Goal: Task Accomplishment & Management: Use online tool/utility

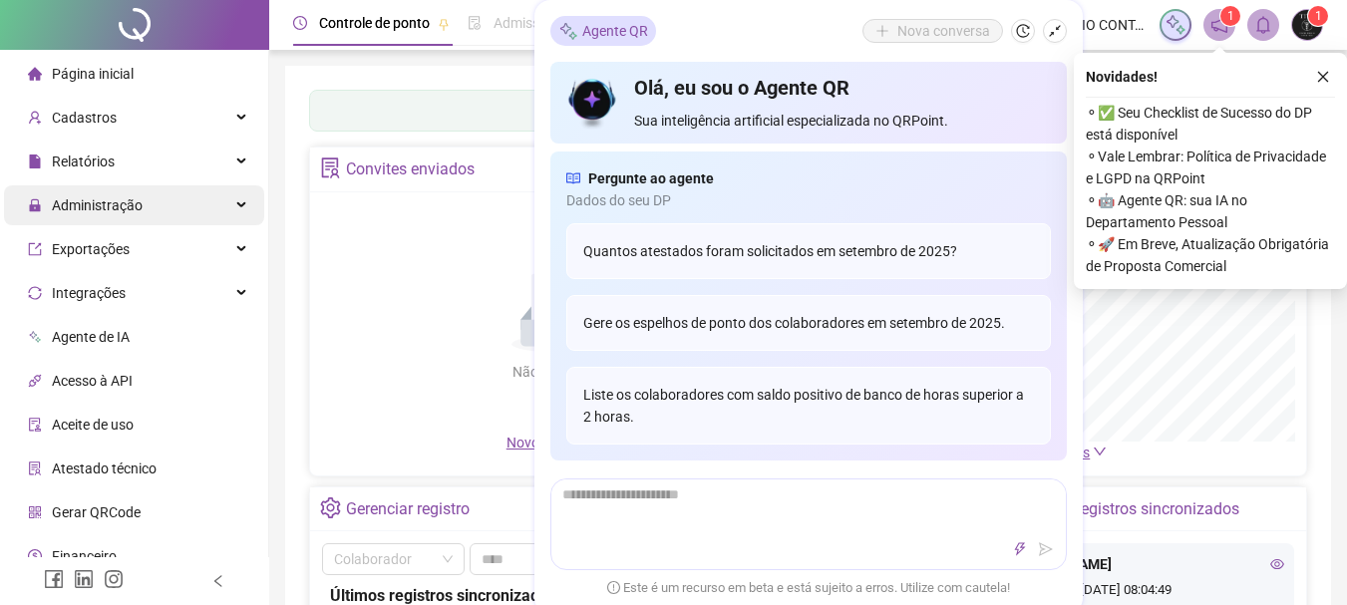
click at [139, 203] on span "Administração" at bounding box center [97, 205] width 91 height 16
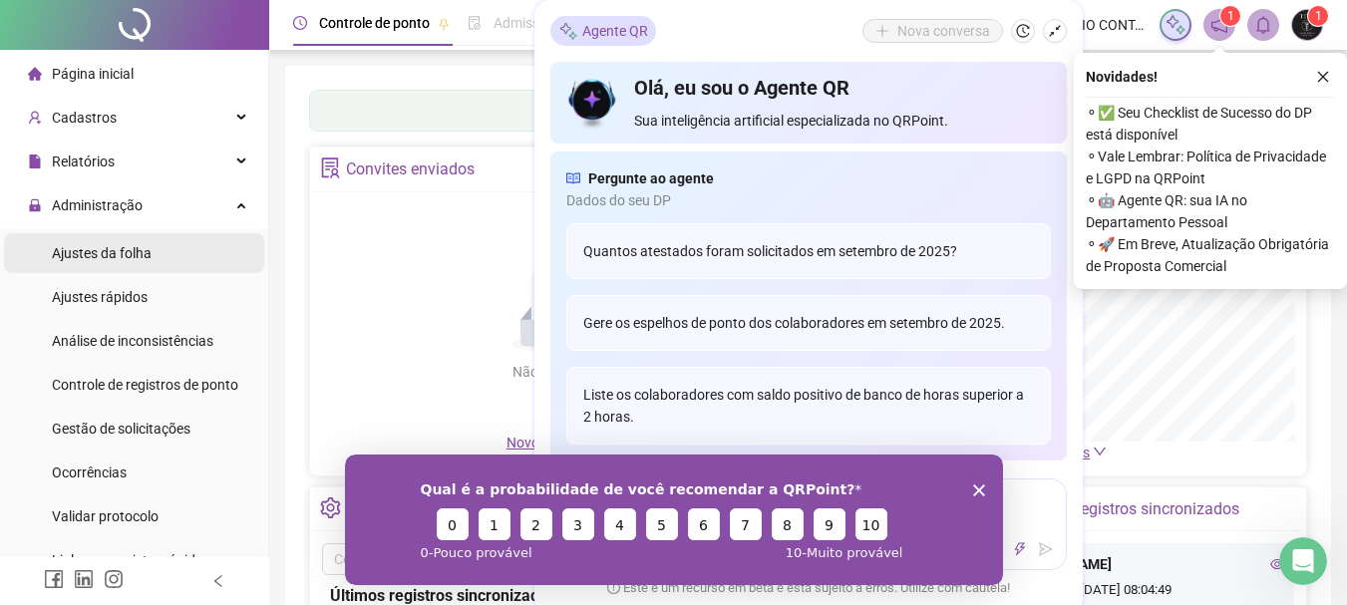
click at [135, 253] on span "Ajustes da folha" at bounding box center [102, 253] width 100 height 16
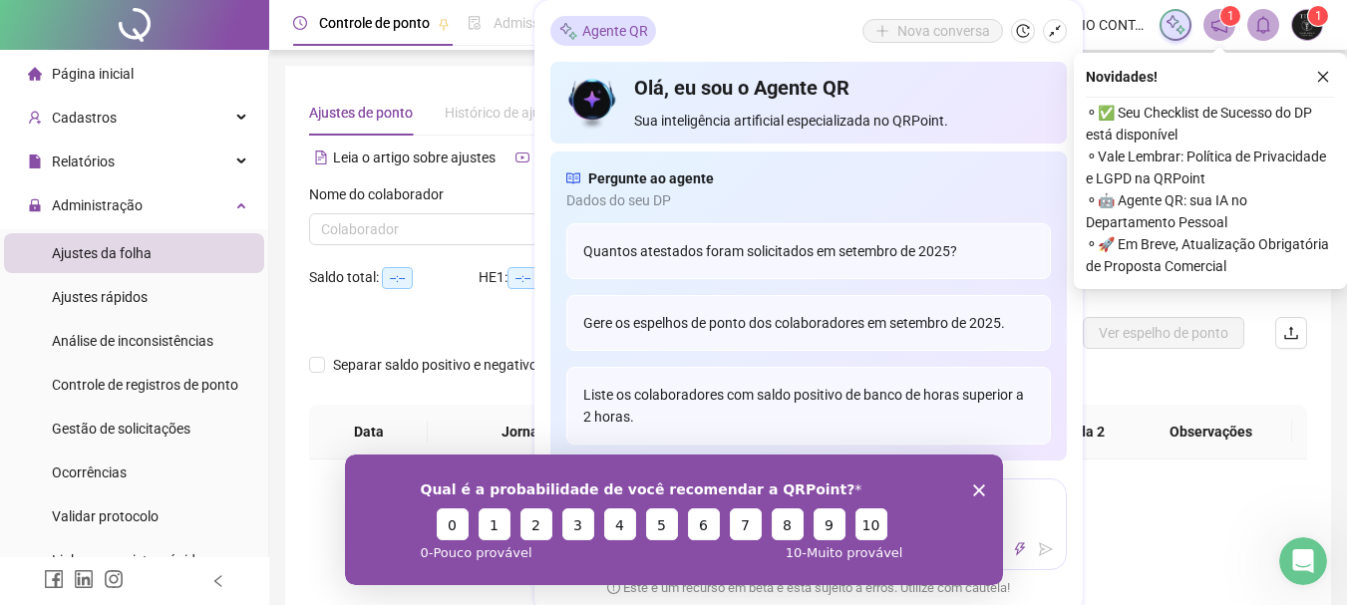
type input "**********"
click at [1323, 76] on icon "close" at bounding box center [1323, 77] width 14 height 14
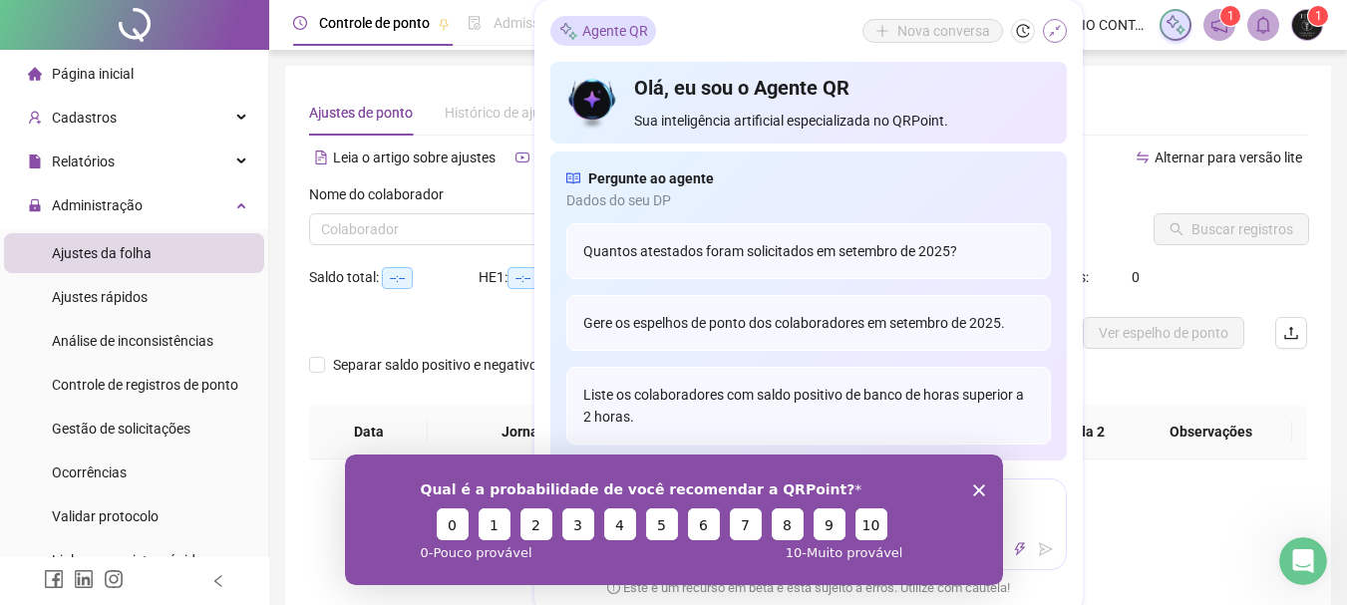
click at [1046, 34] on button "button" at bounding box center [1055, 31] width 24 height 24
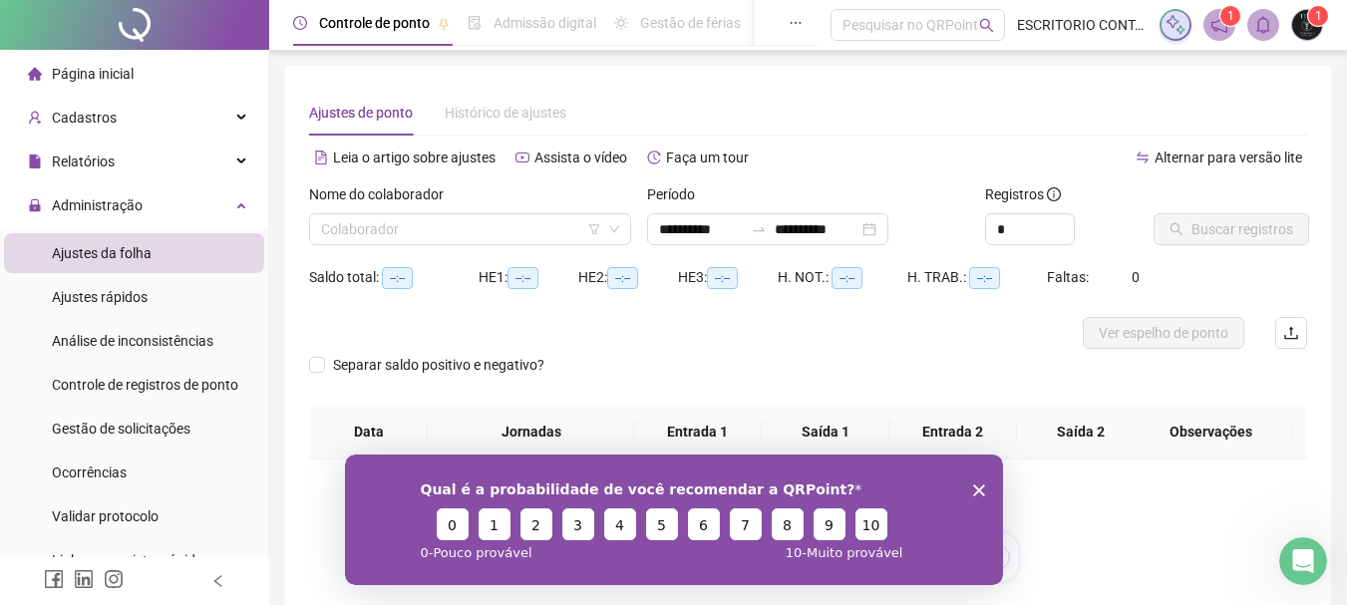
click at [482, 208] on div "Nome do colaborador" at bounding box center [470, 199] width 322 height 30
click at [482, 231] on input "search" at bounding box center [461, 229] width 280 height 30
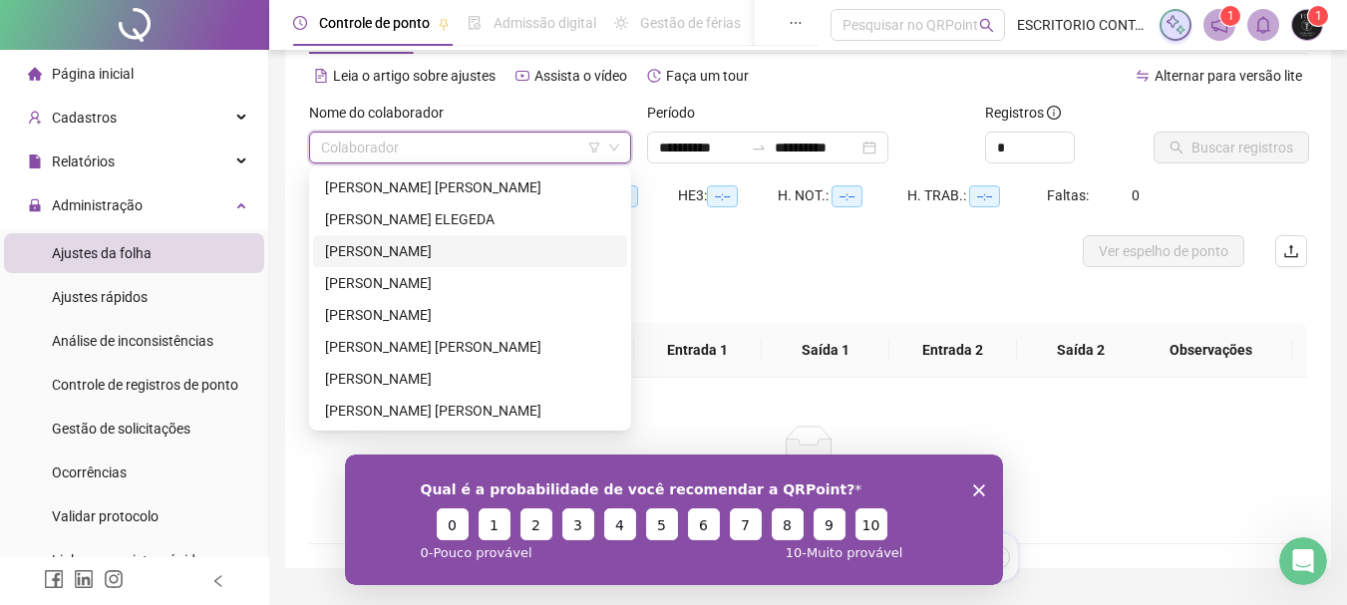
scroll to position [100, 0]
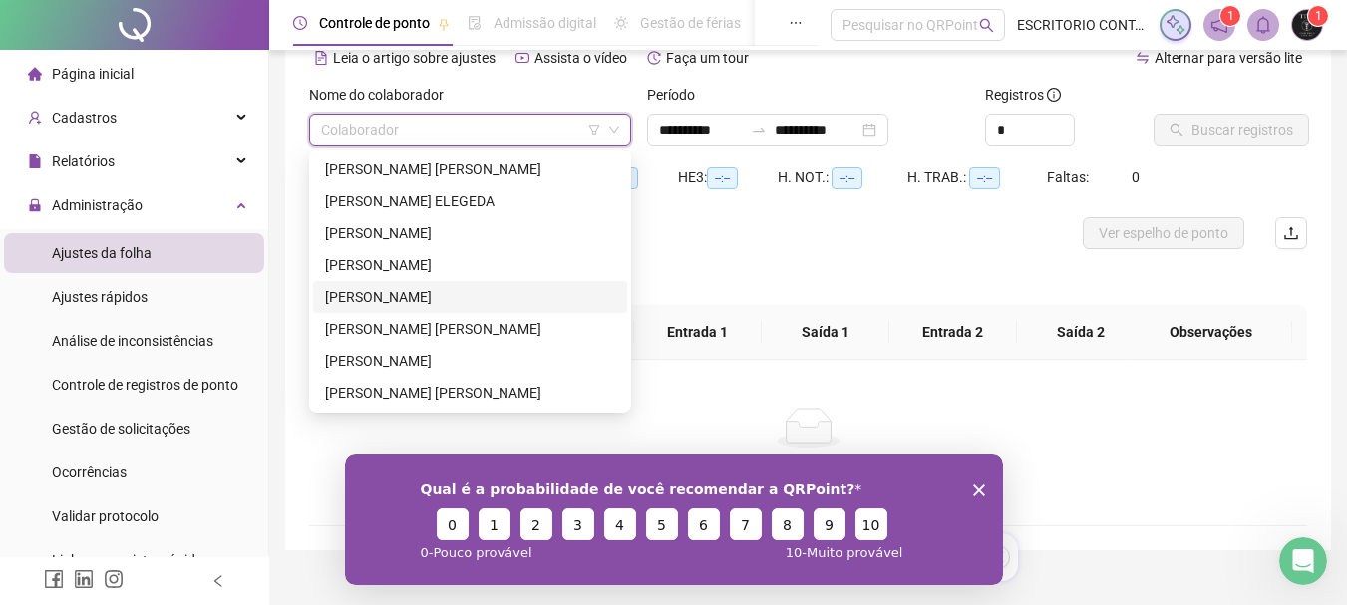
click at [388, 297] on div "[PERSON_NAME]" at bounding box center [470, 297] width 290 height 22
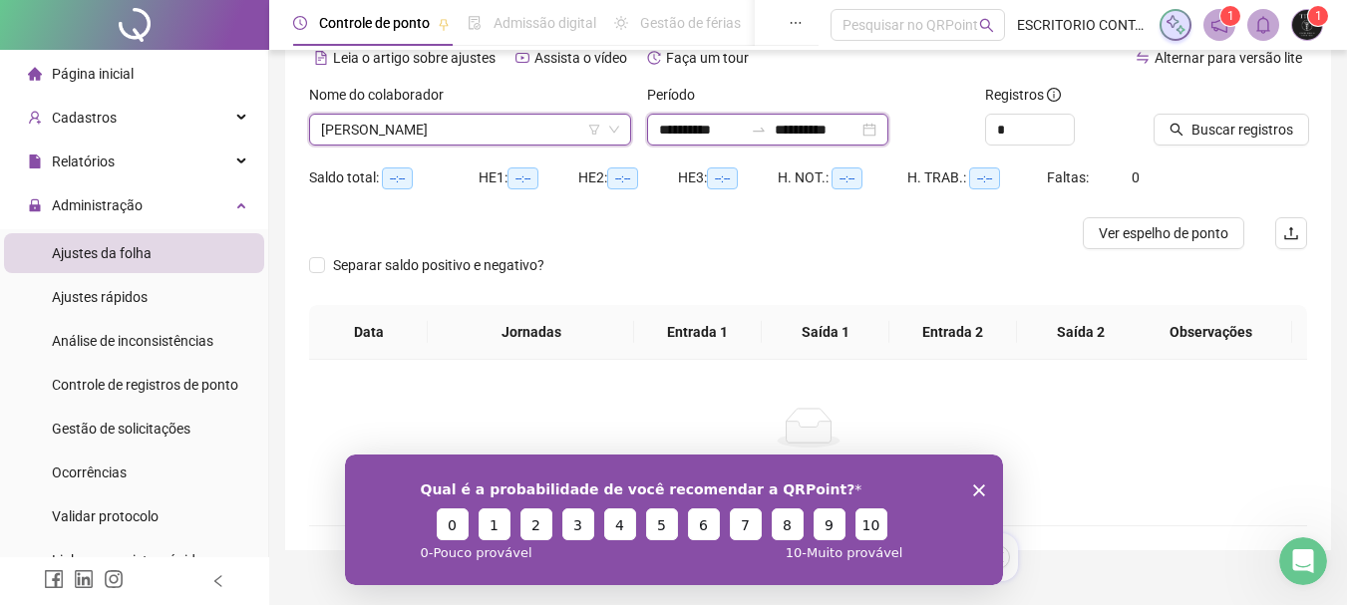
click at [674, 136] on input "**********" at bounding box center [701, 130] width 84 height 22
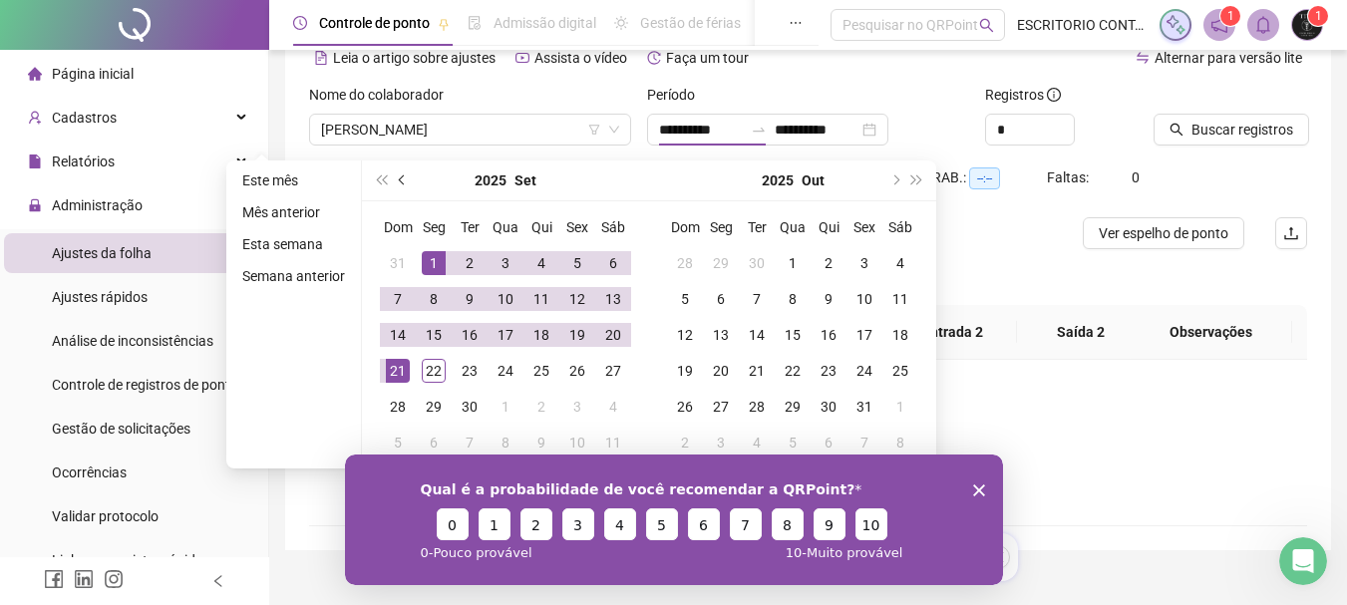
click at [402, 171] on button "prev-year" at bounding box center [403, 181] width 22 height 40
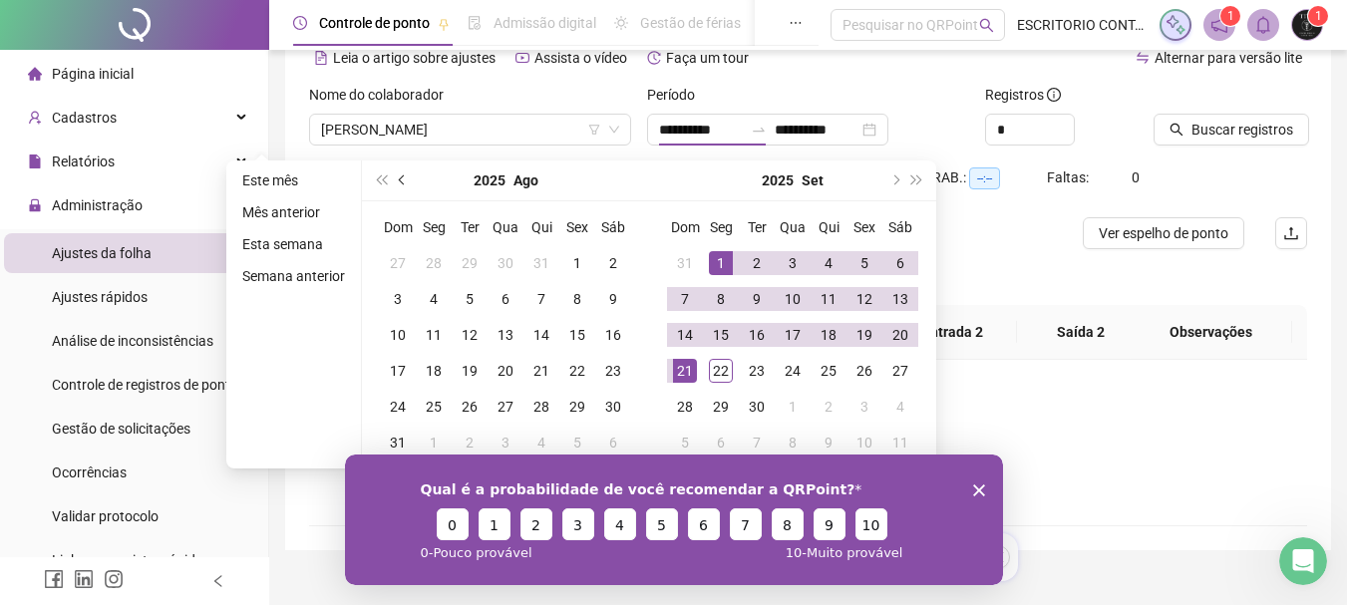
click at [402, 175] on button "prev-year" at bounding box center [403, 181] width 22 height 40
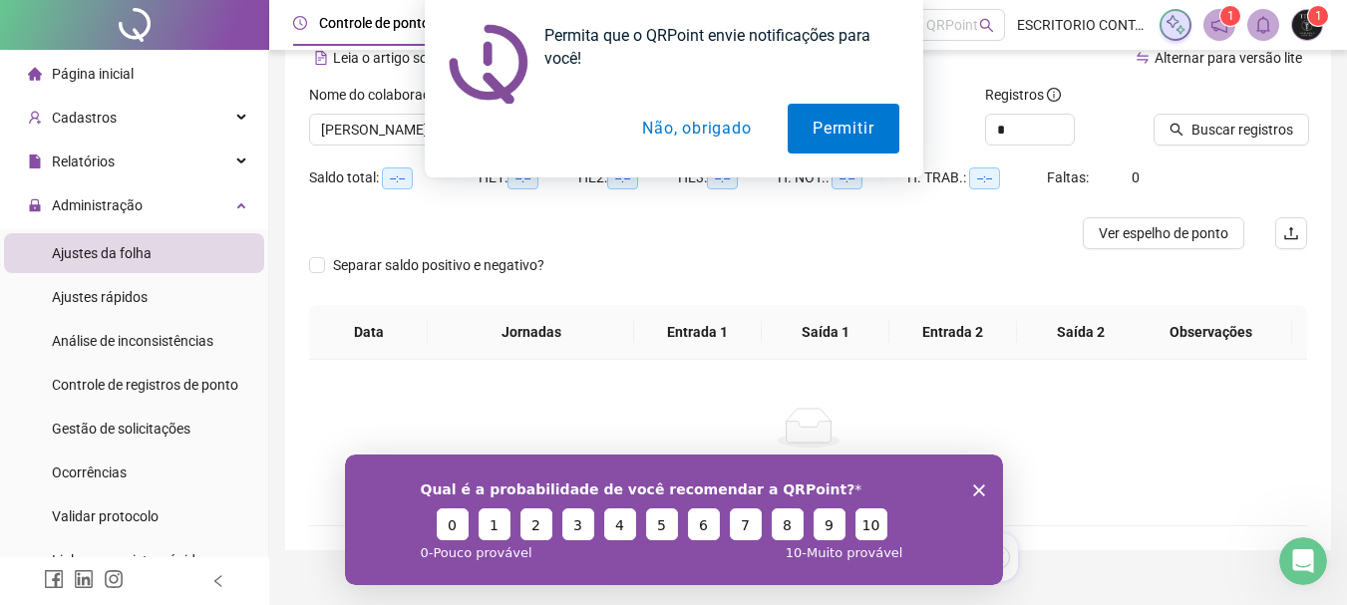
click at [699, 130] on button "Não, obrigado" at bounding box center [696, 129] width 159 height 50
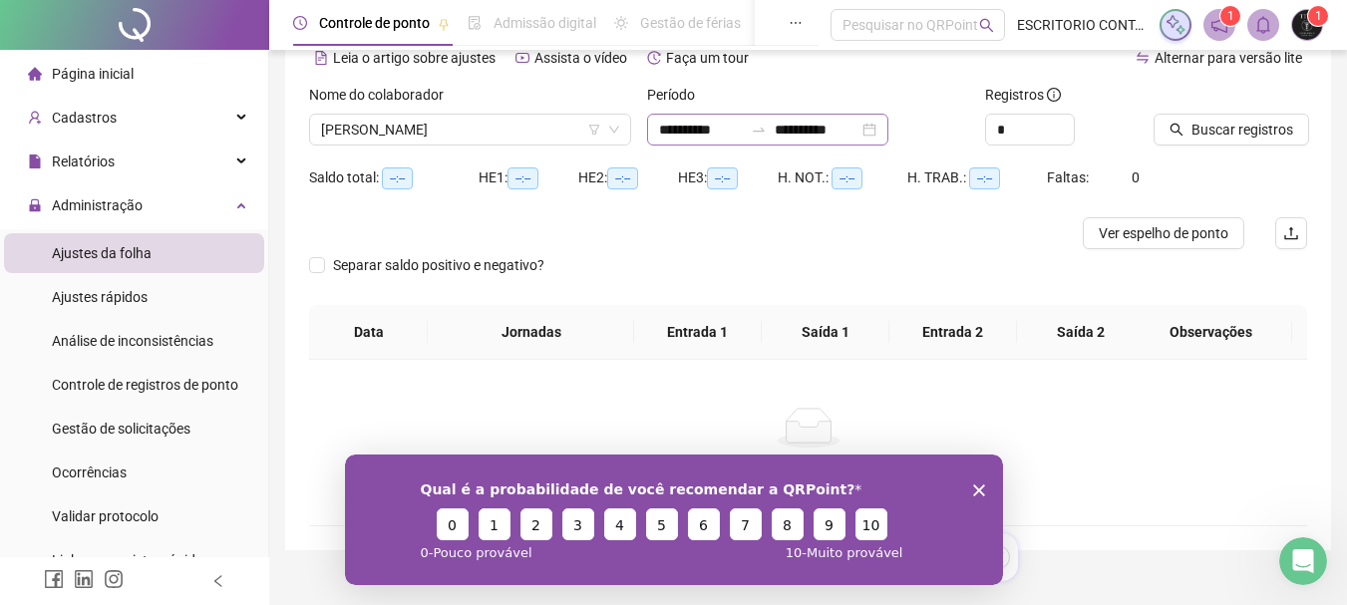
click at [654, 125] on div "**********" at bounding box center [767, 130] width 241 height 32
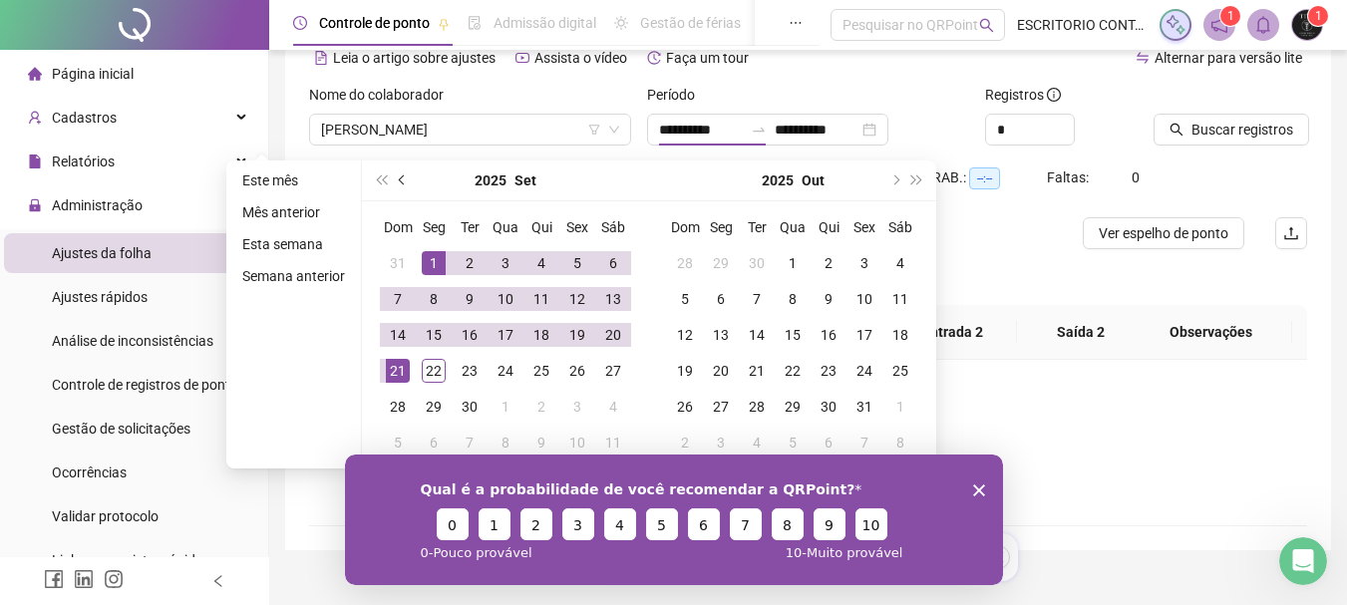
click at [404, 174] on button "prev-year" at bounding box center [403, 181] width 22 height 40
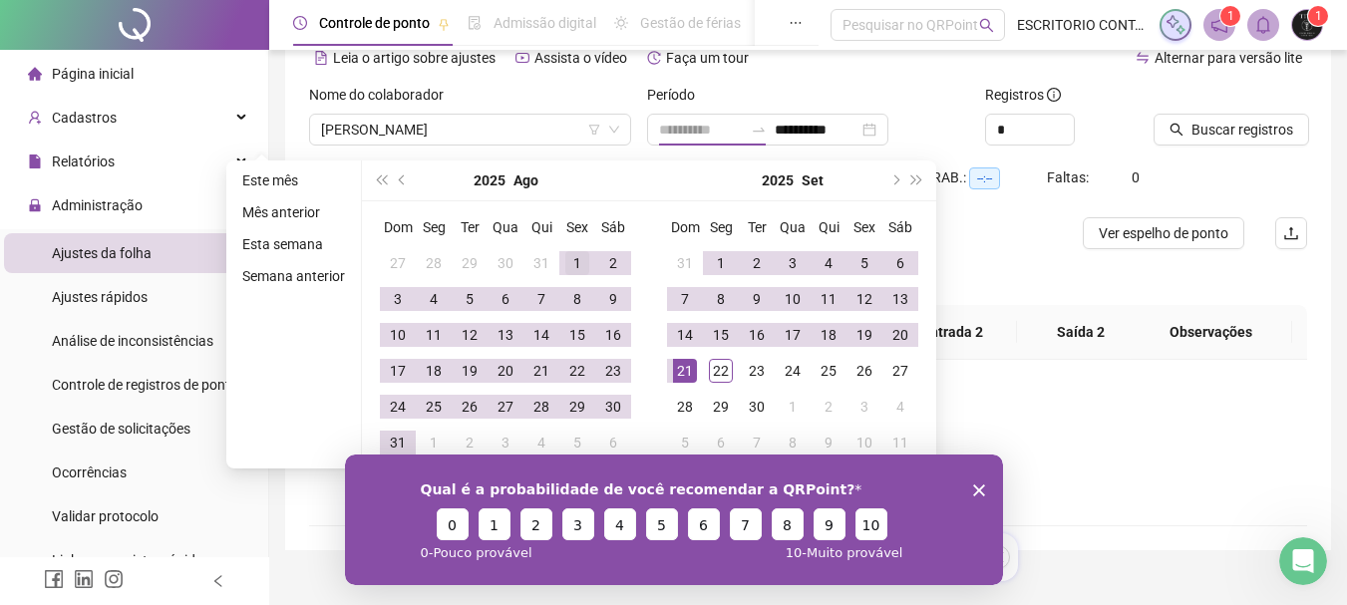
type input "**********"
click at [579, 251] on div "1" at bounding box center [577, 263] width 24 height 24
type input "**********"
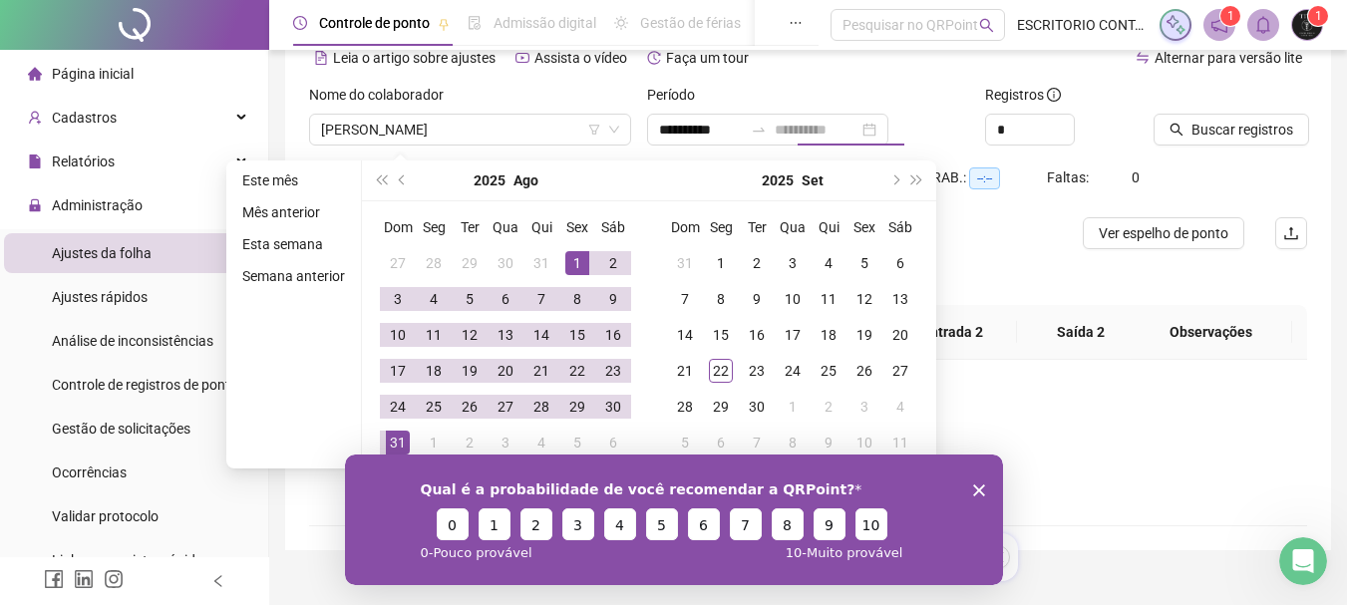
click at [395, 446] on div "31" at bounding box center [398, 443] width 24 height 24
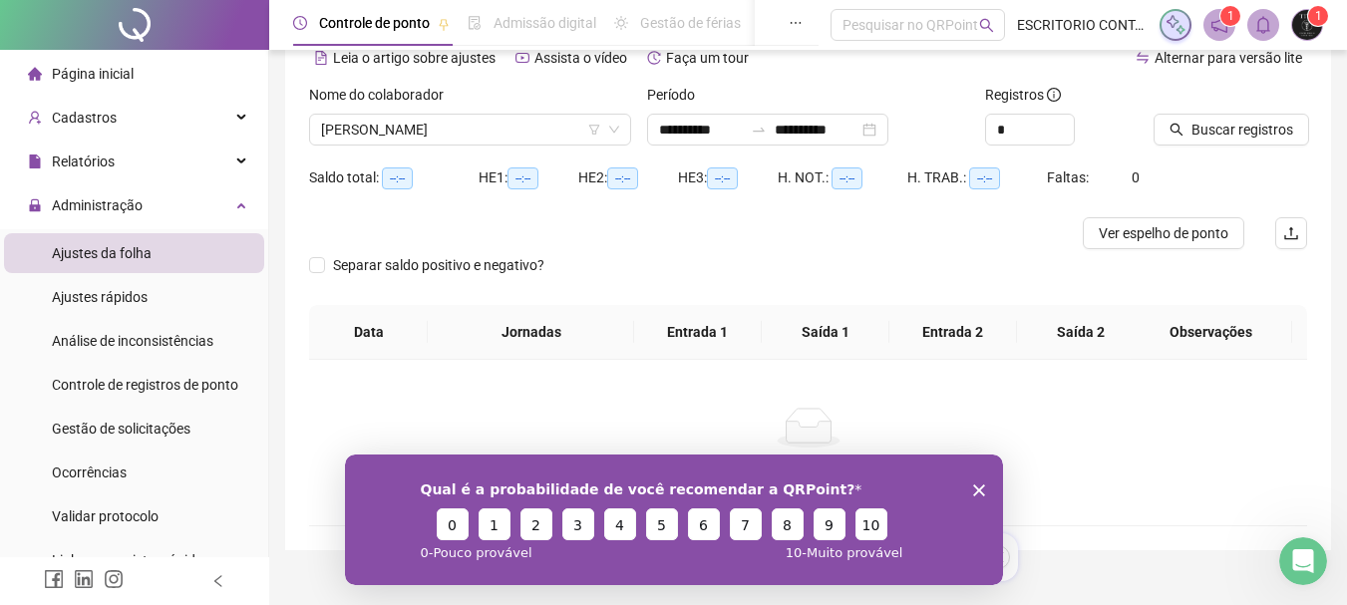
drag, startPoint x: 979, startPoint y: 488, endPoint x: 980, endPoint y: 458, distance: 29.9
click at [980, 485] on icon "Fechar inquérito" at bounding box center [978, 490] width 12 height 12
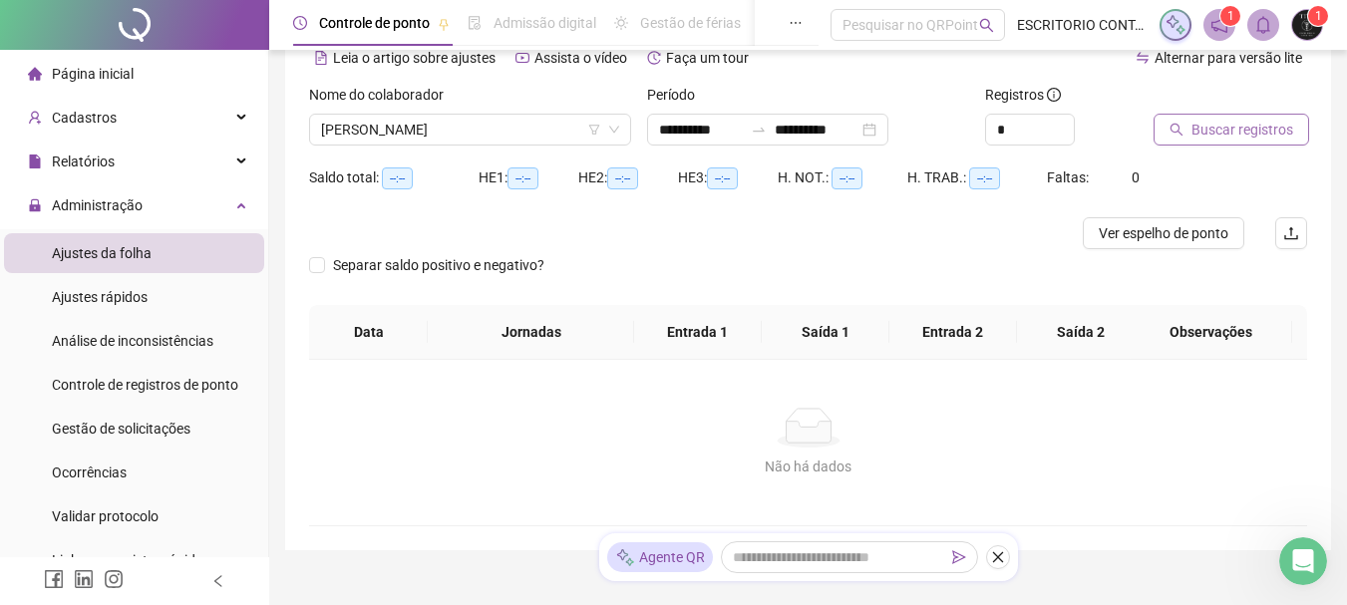
click at [1228, 122] on span "Buscar registros" at bounding box center [1243, 130] width 102 height 22
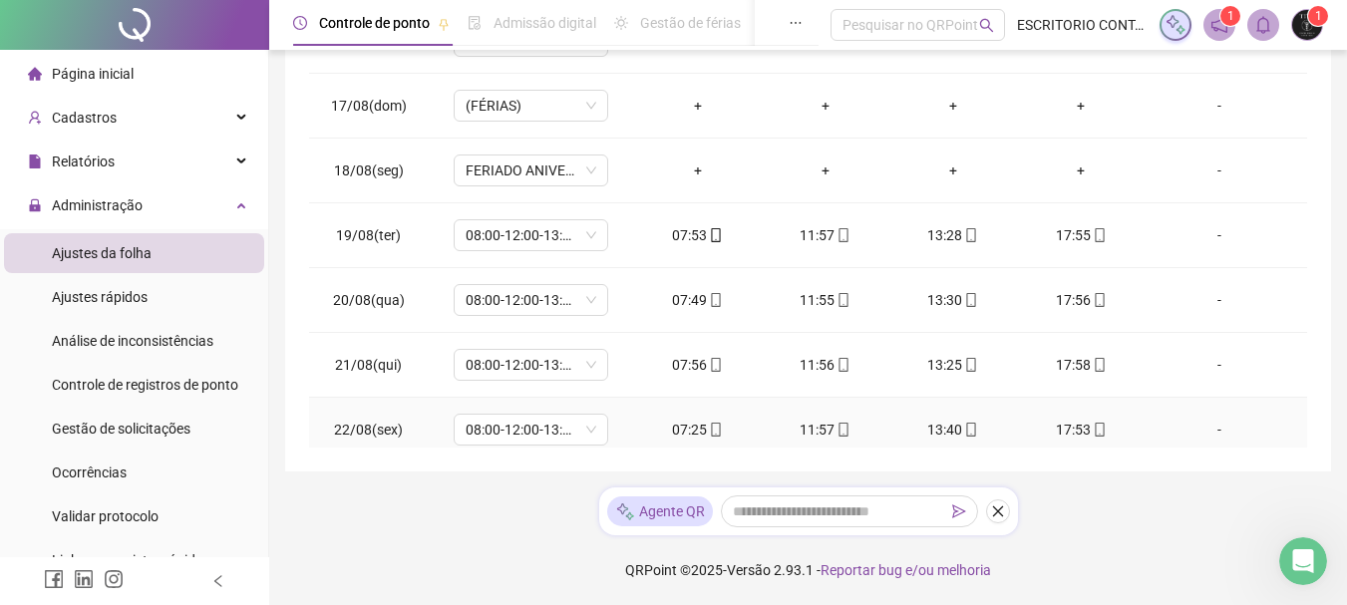
scroll to position [886, 0]
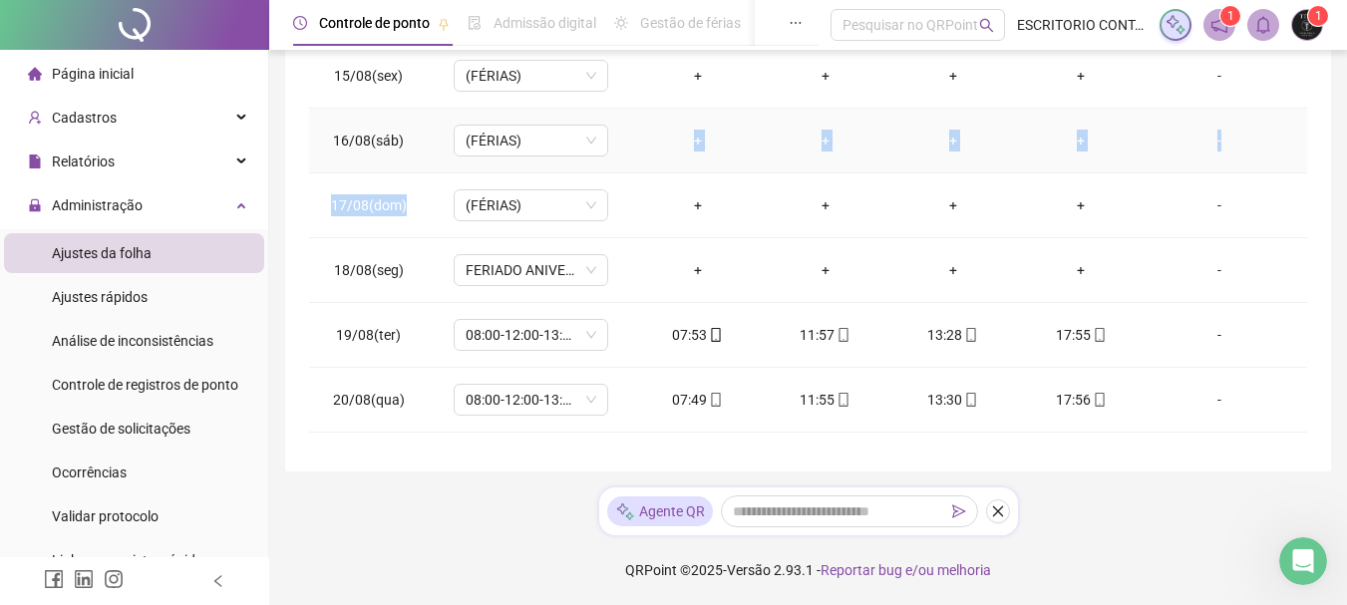
drag, startPoint x: 628, startPoint y: 225, endPoint x: 621, endPoint y: 173, distance: 53.3
click at [621, 173] on tbody "01/08(sex) 08:00-12:00-13:00-18:00 08:00 12:01 13:41 17:55 [DATE](sáb) [PERSON_…" at bounding box center [808, 141] width 998 height 2010
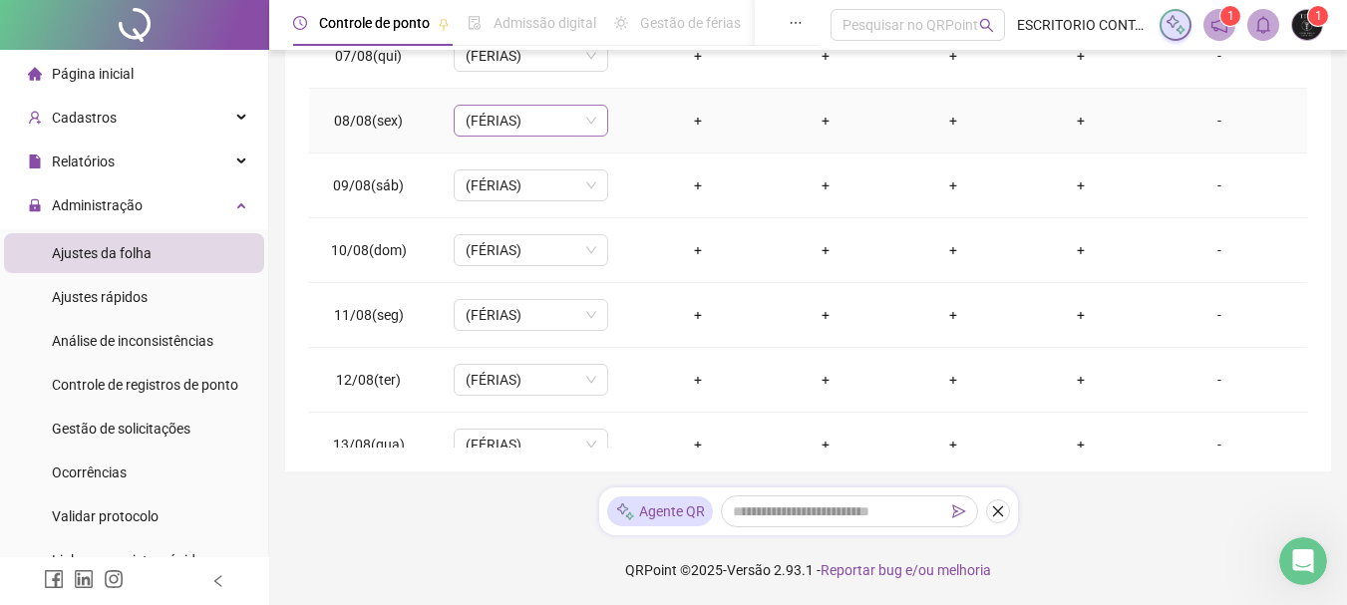
scroll to position [287, 0]
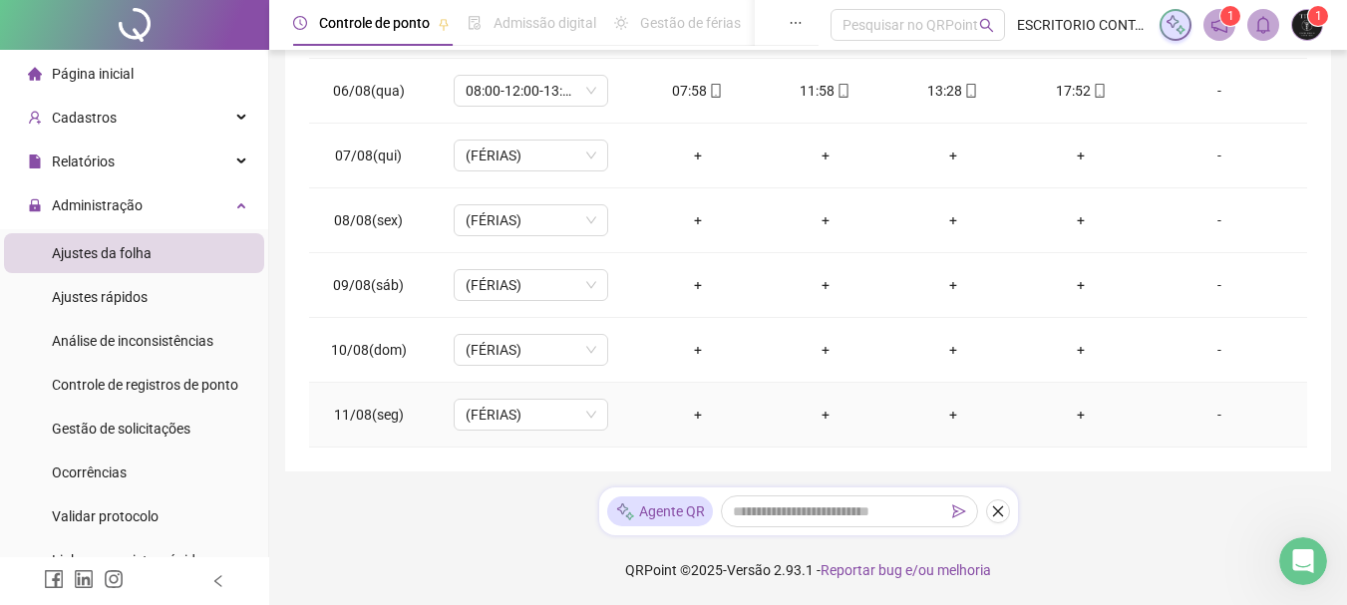
click at [634, 423] on td "+" at bounding box center [698, 415] width 128 height 65
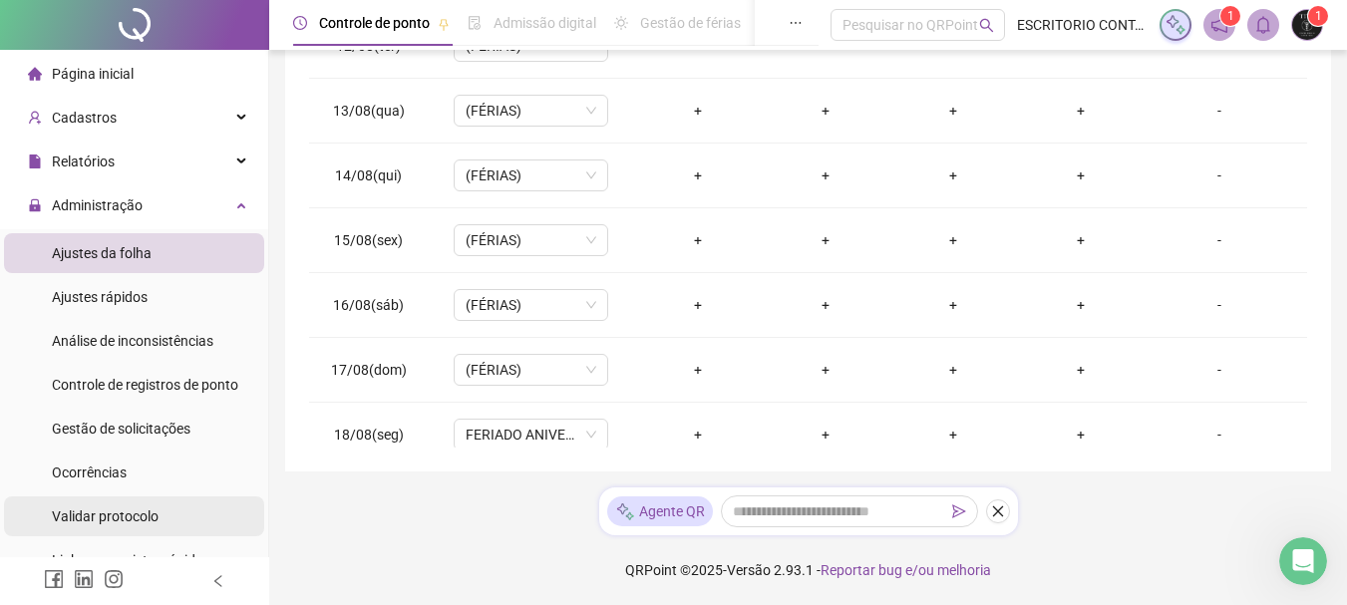
scroll to position [686, 0]
